Goal: Task Accomplishment & Management: Use online tool/utility

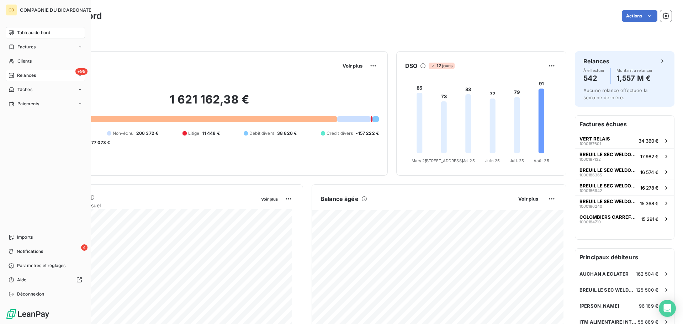
click at [37, 74] on div "+99 Relances" at bounding box center [45, 75] width 79 height 11
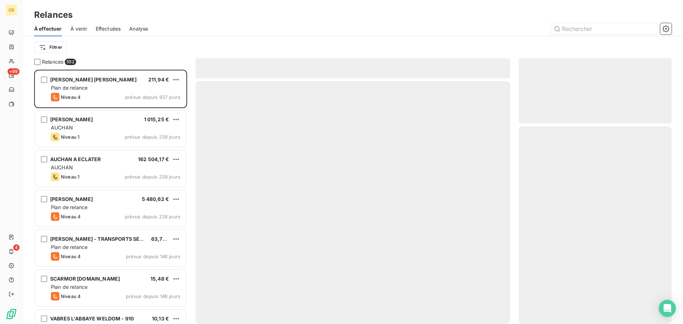
scroll to position [249, 148]
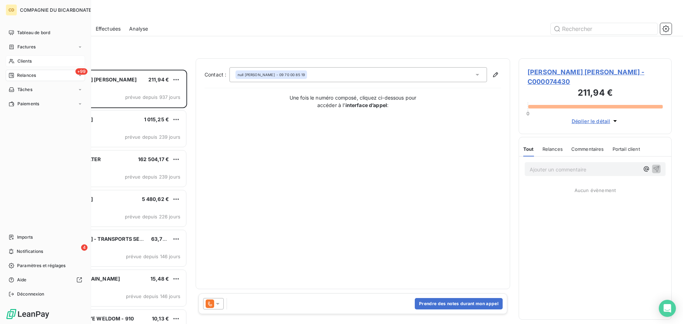
click at [37, 60] on div "Clients" at bounding box center [45, 60] width 79 height 11
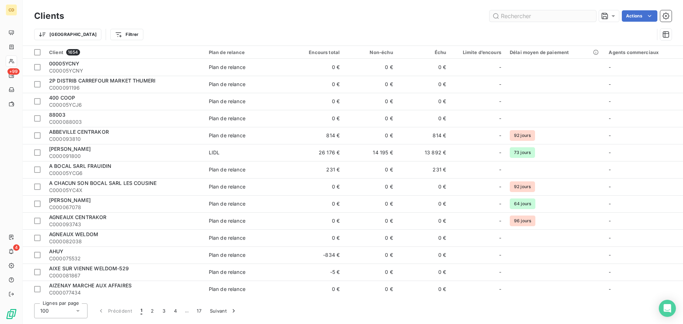
click at [518, 19] on input "text" at bounding box center [542, 15] width 107 height 11
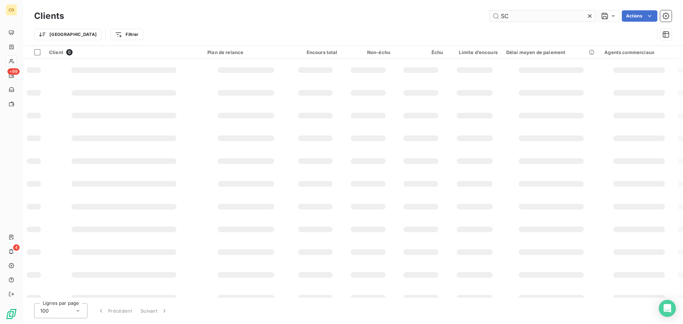
type input "S"
